Goal: Information Seeking & Learning: Learn about a topic

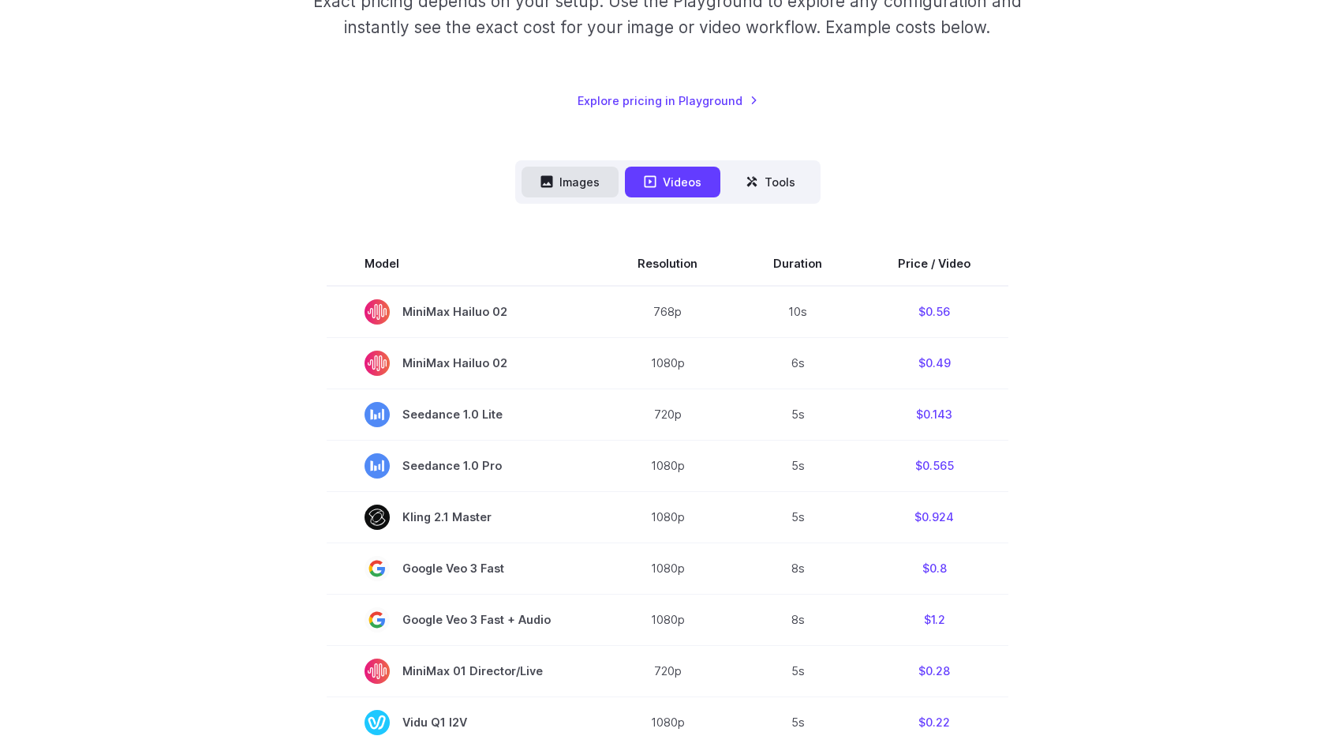
click at [569, 195] on button "Images" at bounding box center [570, 182] width 97 height 31
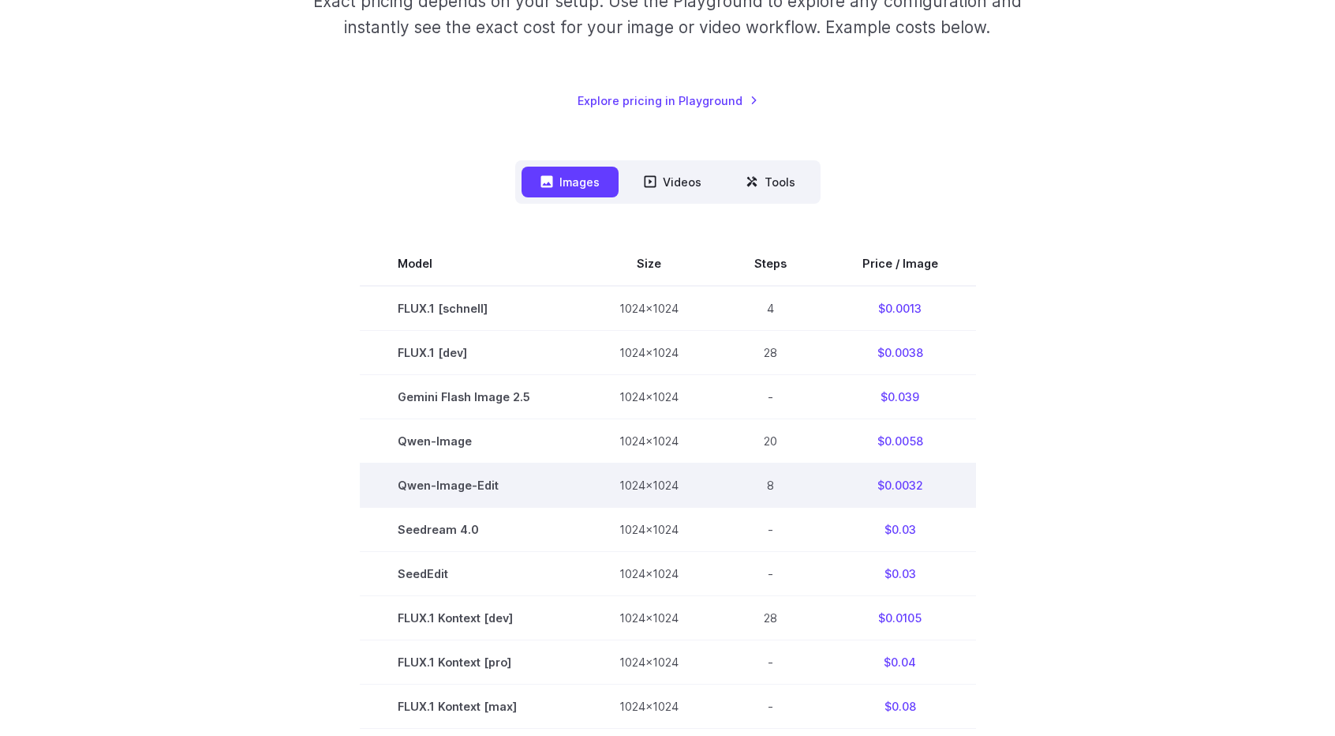
click at [781, 486] on td "8" at bounding box center [771, 484] width 108 height 44
drag, startPoint x: 895, startPoint y: 485, endPoint x: 923, endPoint y: 484, distance: 28.5
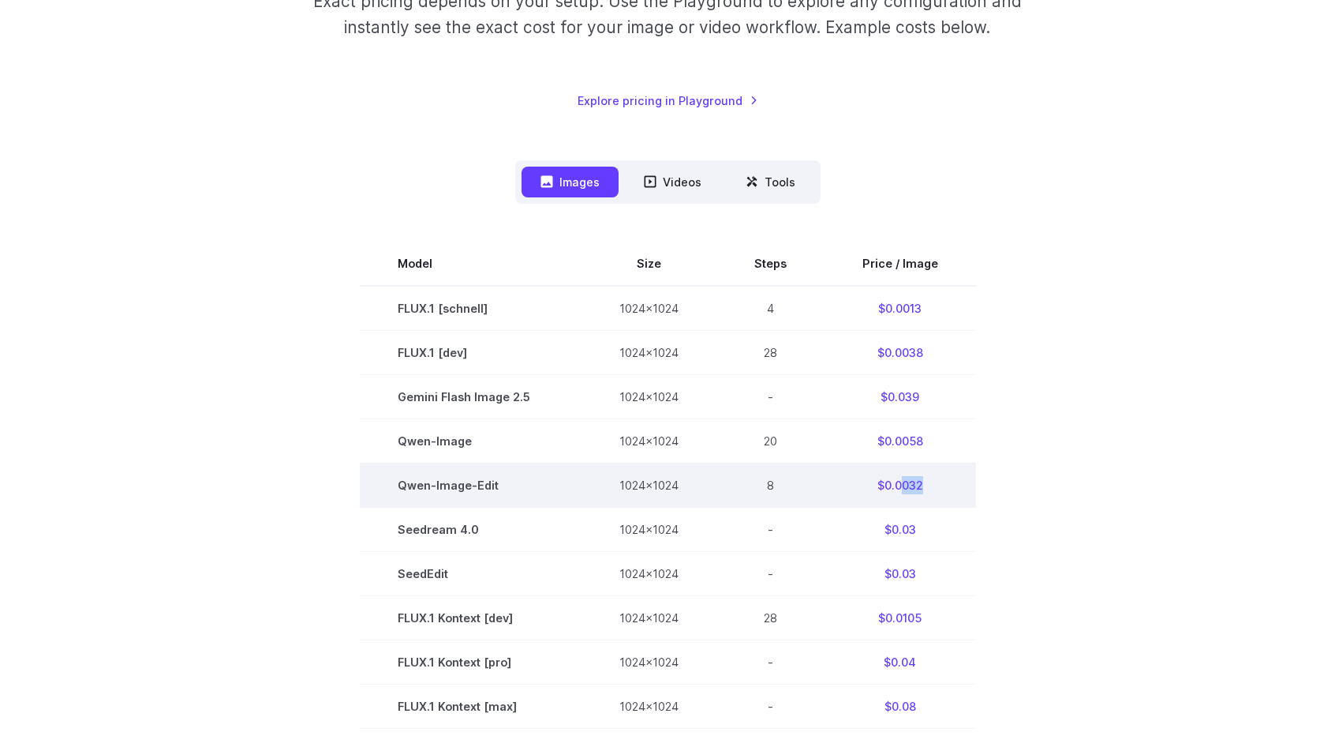
click at [923, 484] on td "$0.0032" at bounding box center [901, 484] width 152 height 44
click at [429, 488] on td "Qwen-Image-Edit" at bounding box center [471, 484] width 222 height 44
copy tr "Qwen-Image-Edit"
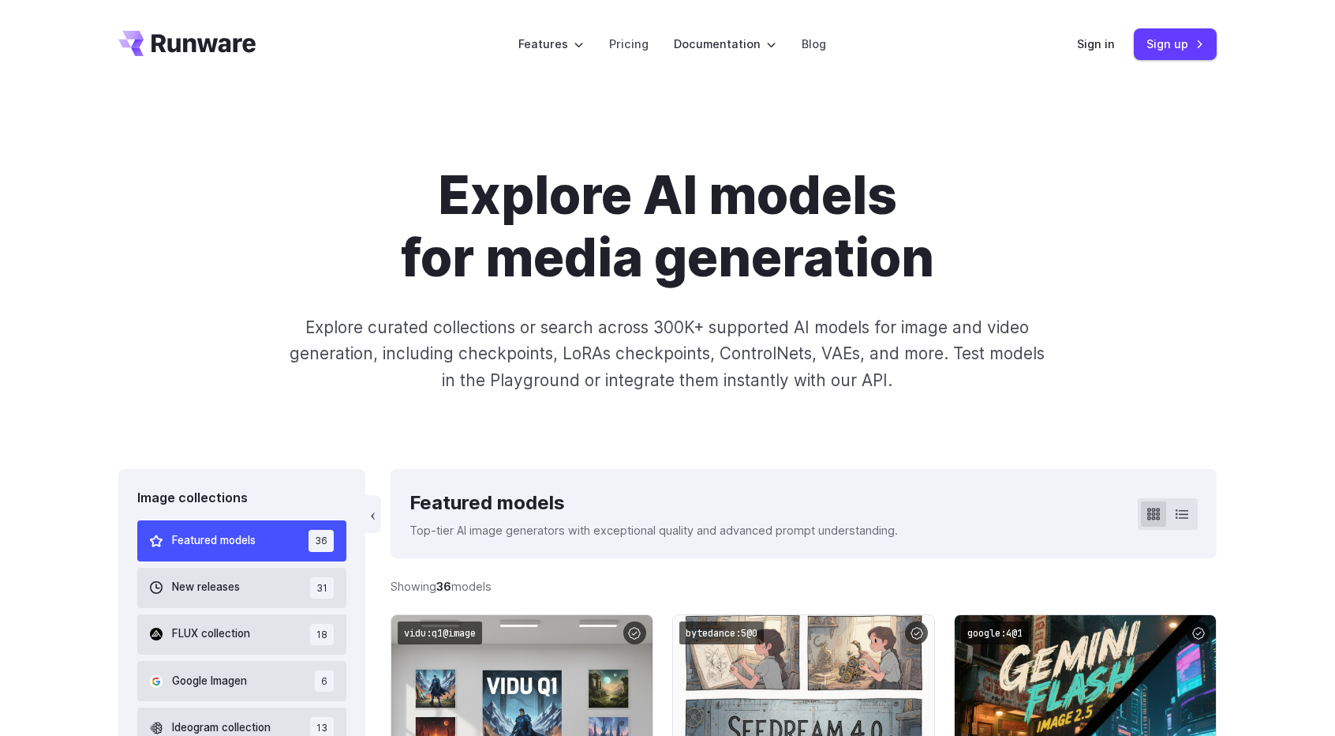
click at [206, 35] on icon "Go to /" at bounding box center [186, 43] width 137 height 25
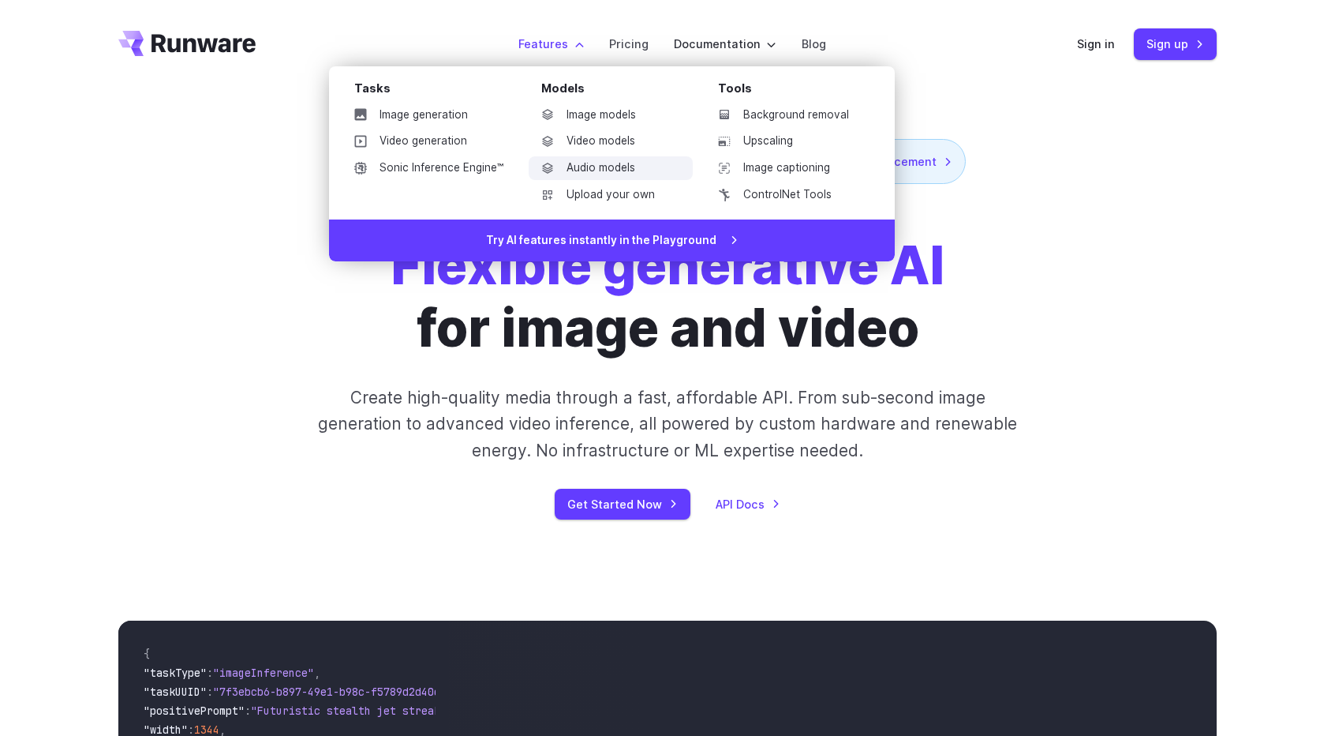
click at [611, 165] on link "Audio models" at bounding box center [611, 168] width 164 height 24
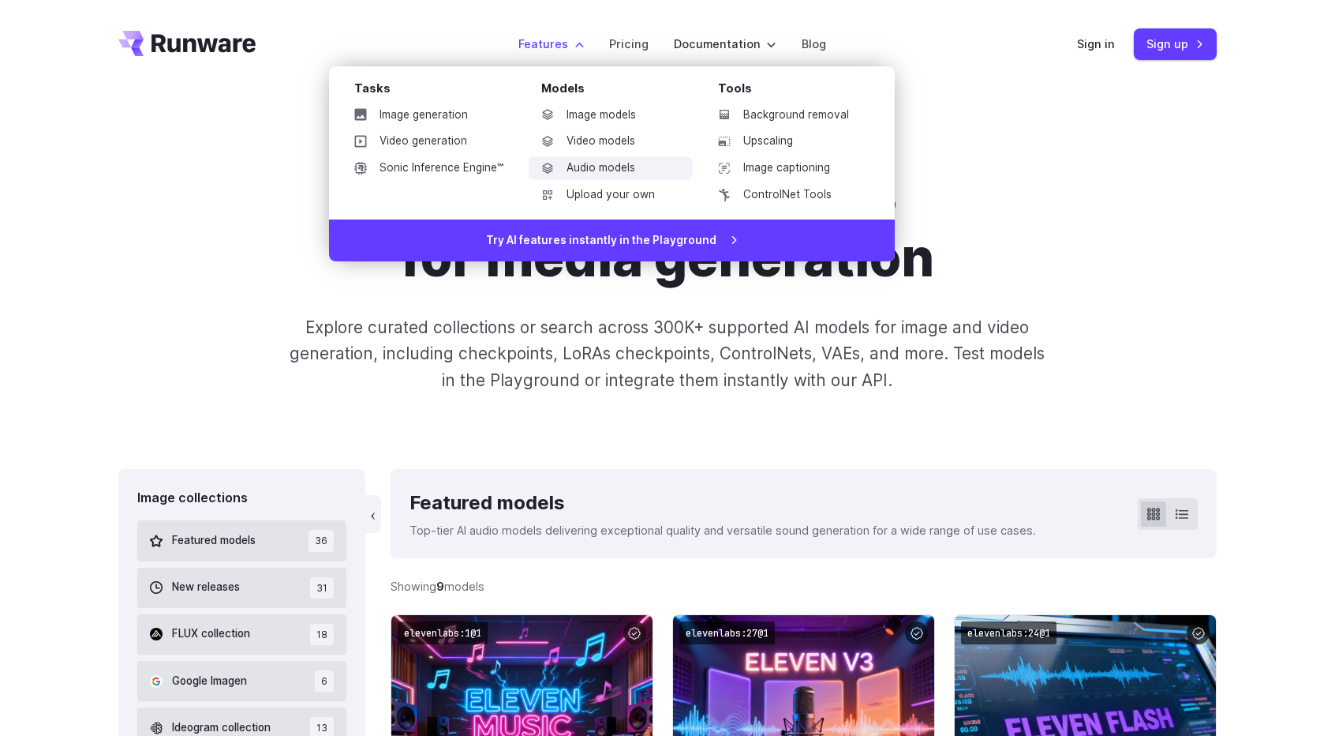
click at [633, 166] on link "Audio models" at bounding box center [611, 168] width 164 height 24
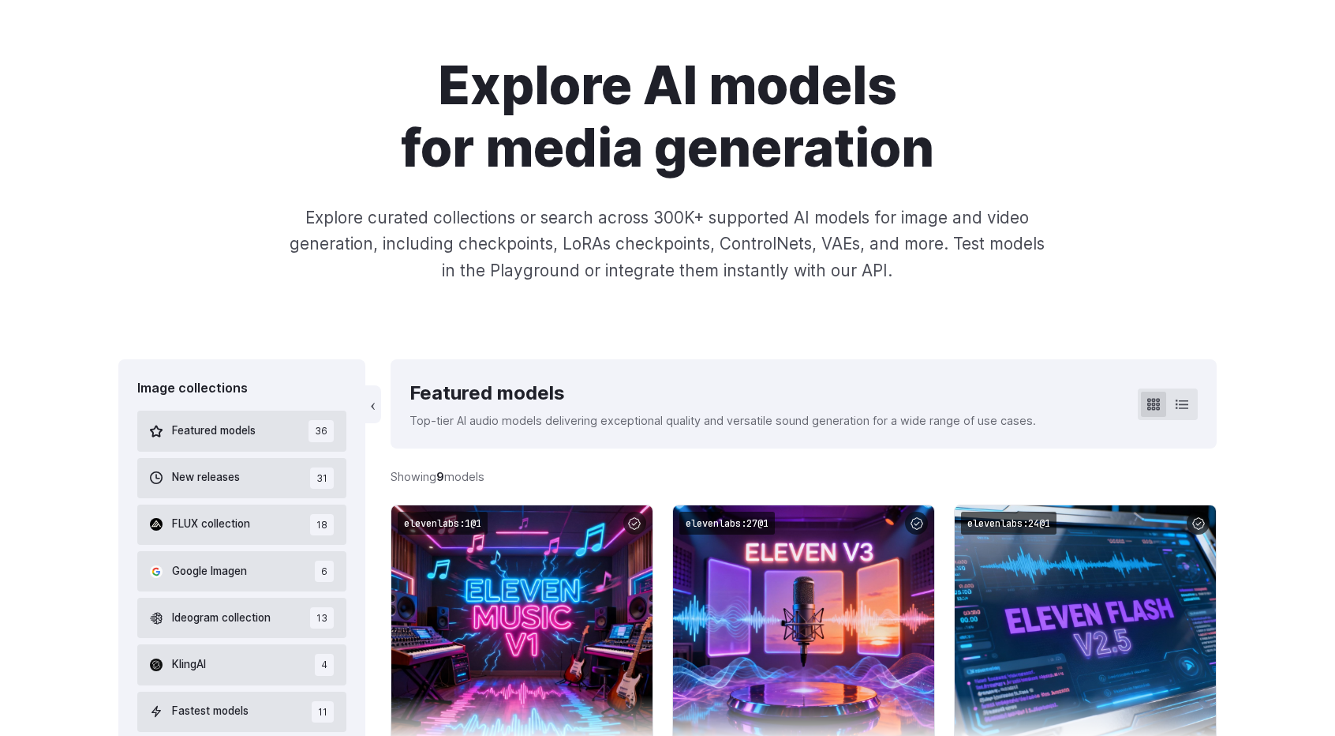
click at [868, 397] on div "Featured models" at bounding box center [723, 393] width 627 height 30
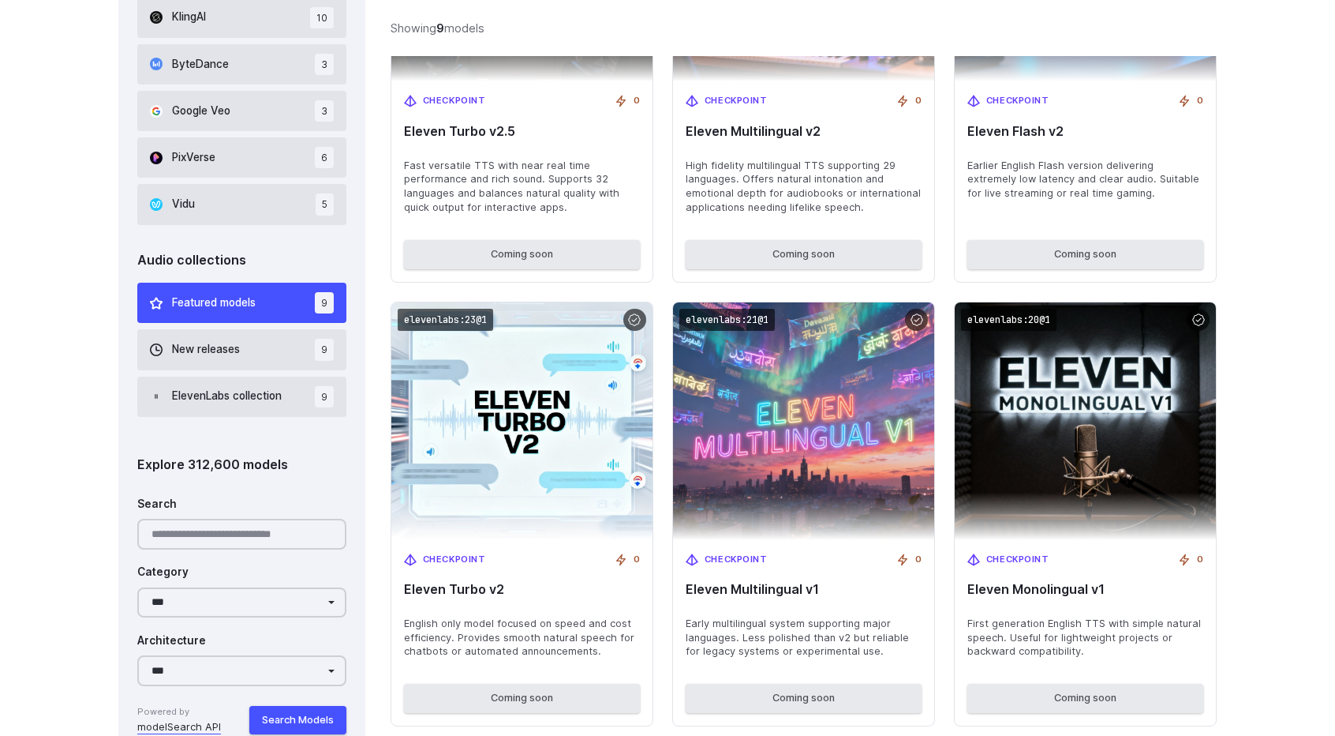
scroll to position [1290, 0]
